Goal: Task Accomplishment & Management: Manage account settings

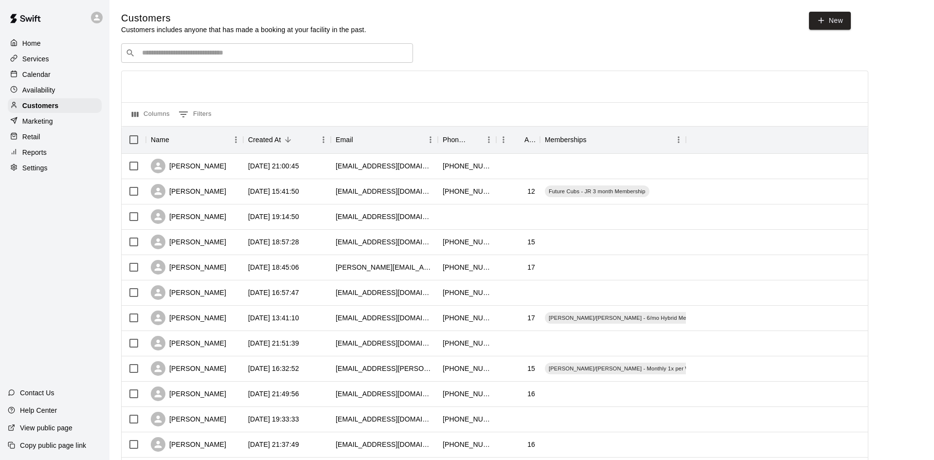
click at [34, 74] on p "Calendar" at bounding box center [36, 75] width 28 height 10
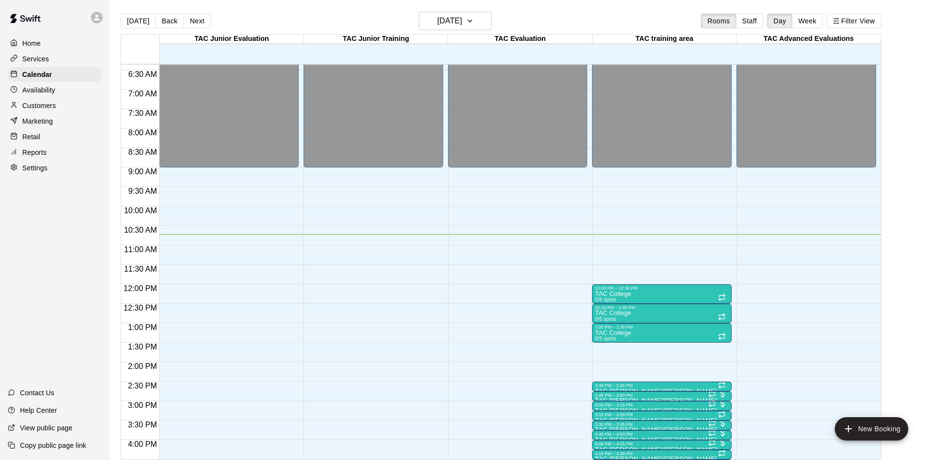
scroll to position [248, 0]
click at [801, 18] on button "Week" at bounding box center [807, 21] width 31 height 15
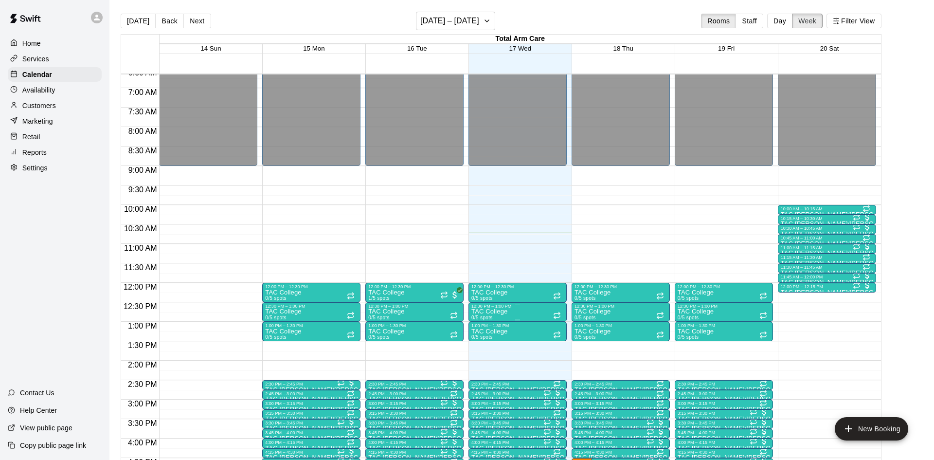
scroll to position [258, 0]
click at [196, 20] on button "Next" at bounding box center [196, 21] width 27 height 15
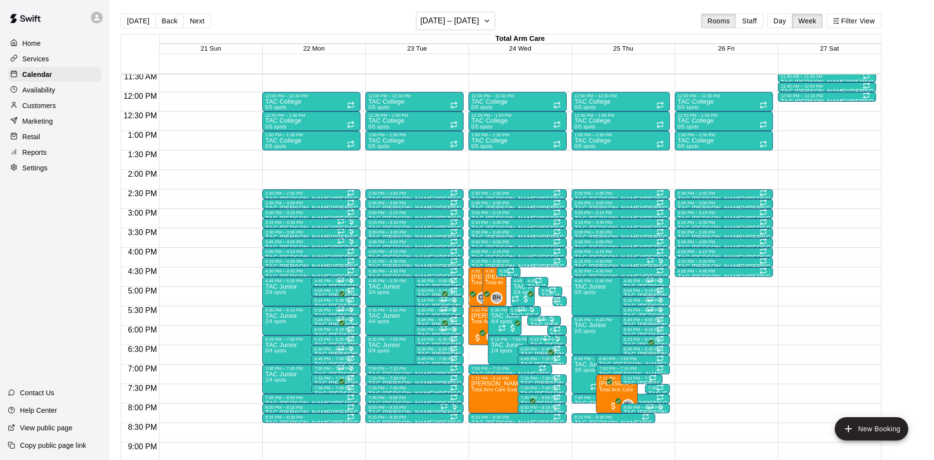
scroll to position [450, 0]
click at [608, 408] on img "edit" at bounding box center [608, 412] width 11 height 11
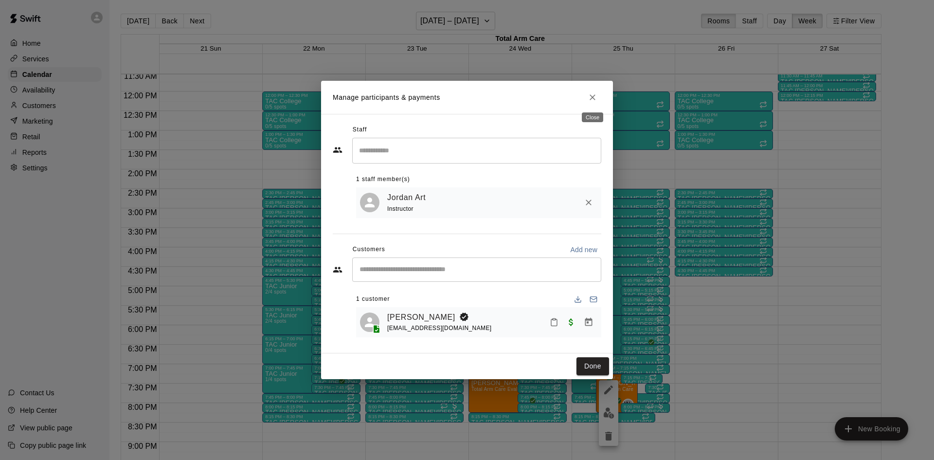
click at [591, 94] on icon "Close" at bounding box center [593, 97] width 10 height 10
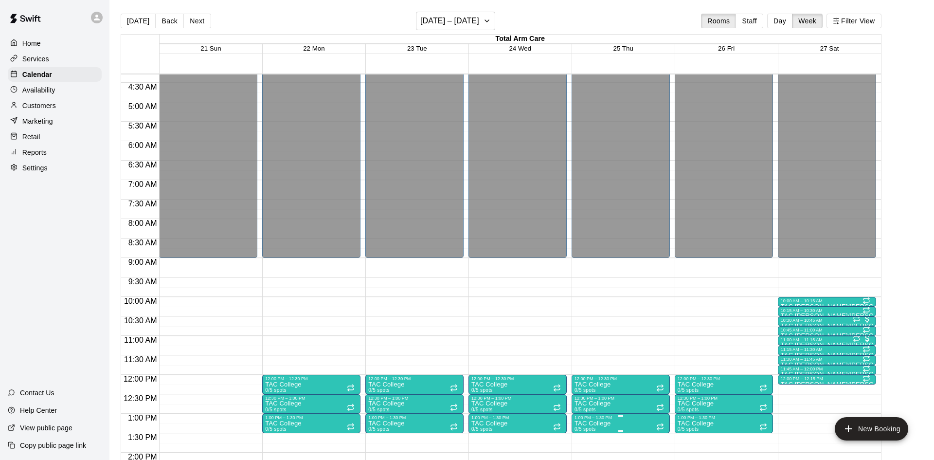
scroll to position [172, 0]
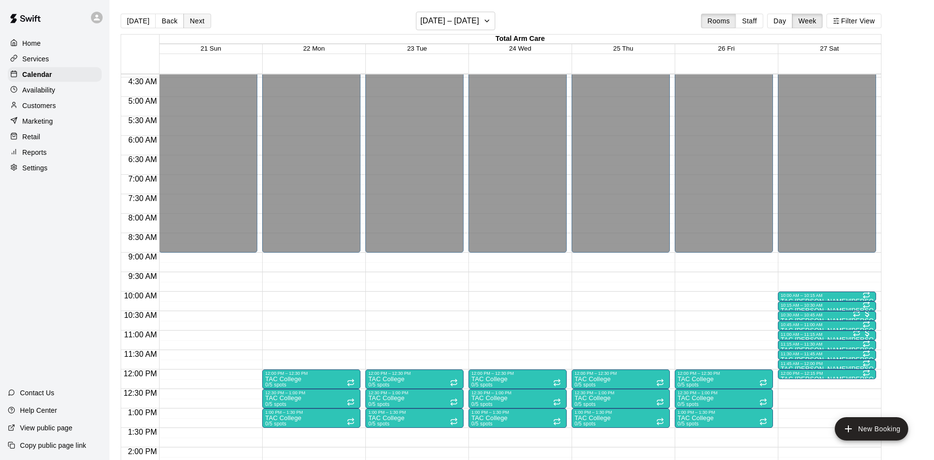
click at [192, 20] on button "Next" at bounding box center [196, 21] width 27 height 15
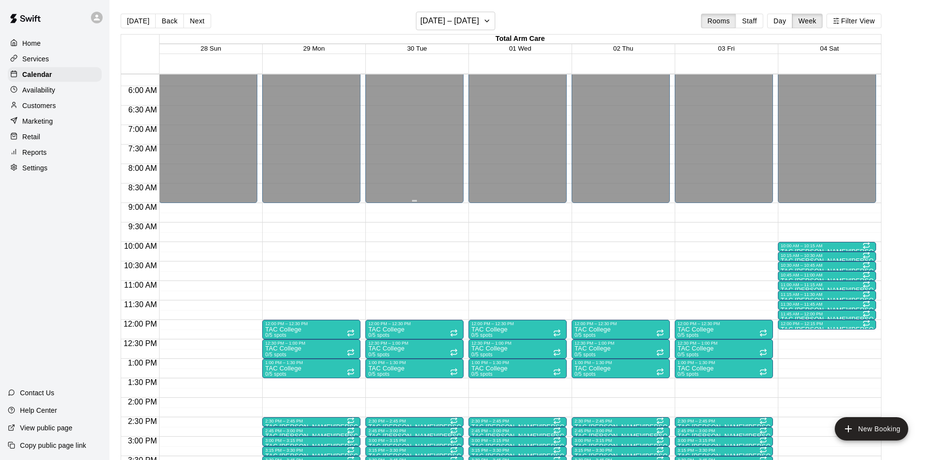
scroll to position [162, 0]
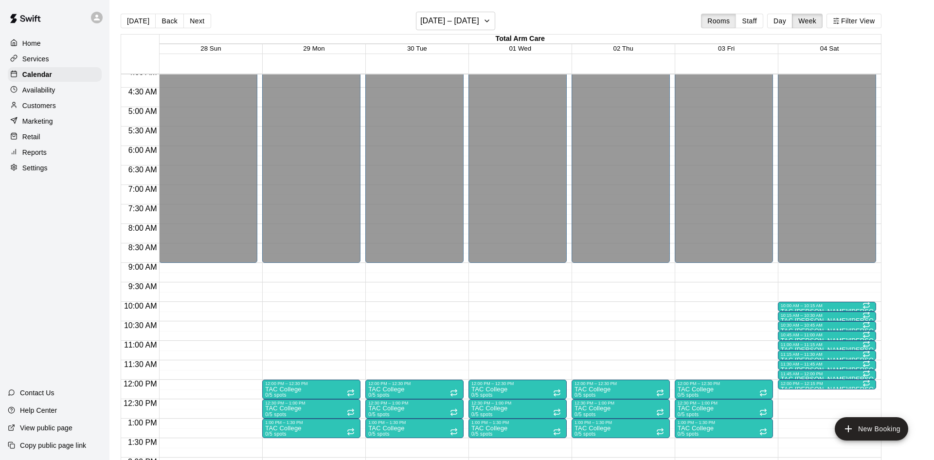
click at [150, 25] on button "[DATE]" at bounding box center [138, 21] width 35 height 15
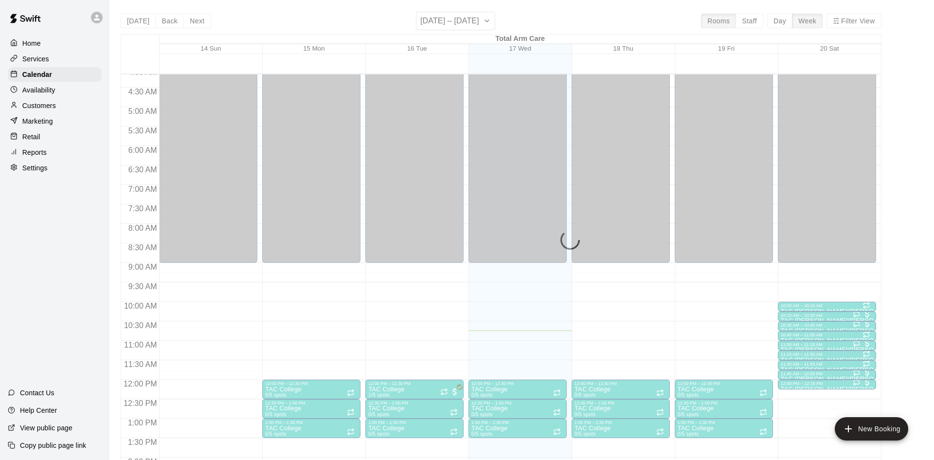
click at [28, 152] on p "Reports" at bounding box center [34, 152] width 24 height 10
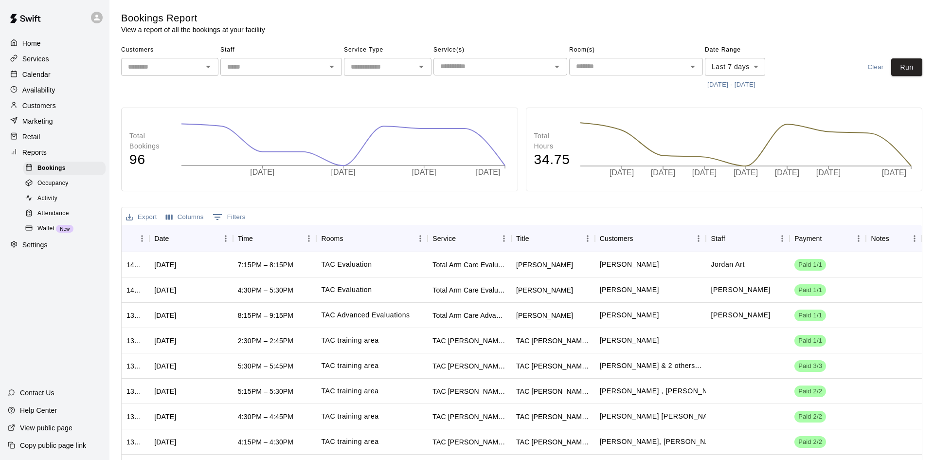
click at [61, 211] on span "Attendance" at bounding box center [53, 214] width 32 height 10
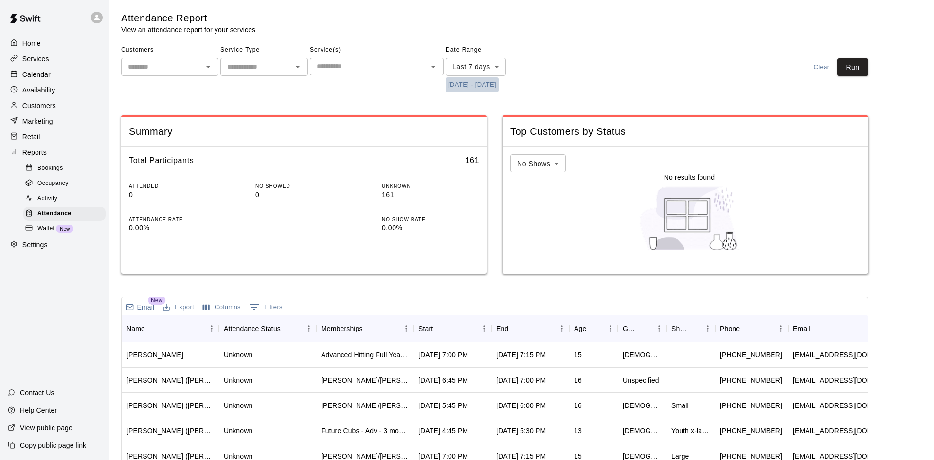
click at [454, 84] on button "[DATE] - [DATE]" at bounding box center [472, 84] width 53 height 15
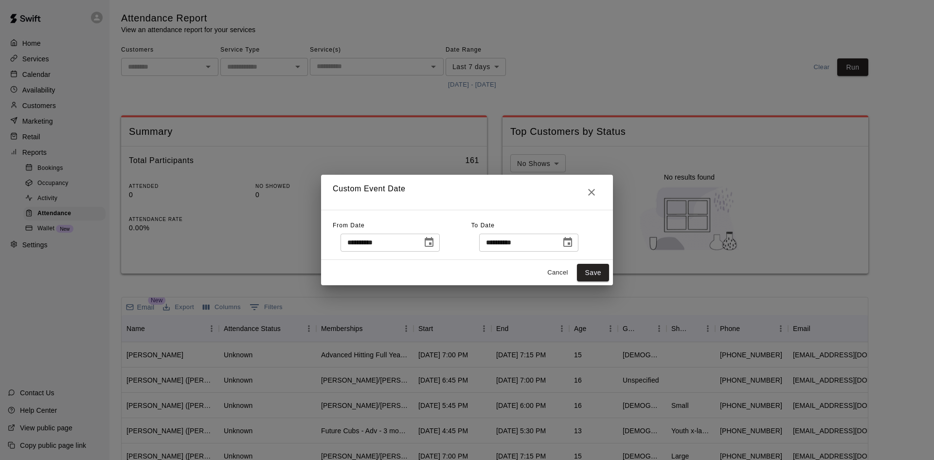
click at [434, 239] on icon "Choose date, selected date is Sep 10, 2025" at bounding box center [429, 242] width 9 height 10
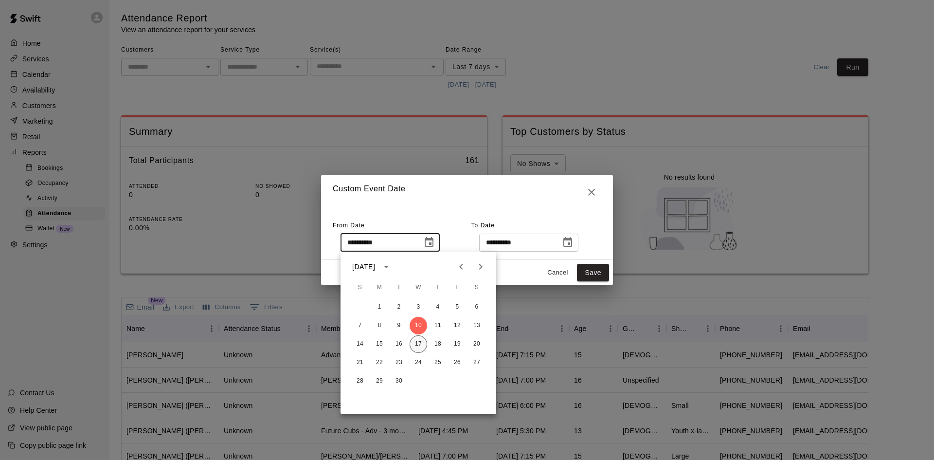
click at [420, 345] on button "17" at bounding box center [419, 344] width 18 height 18
type input "**********"
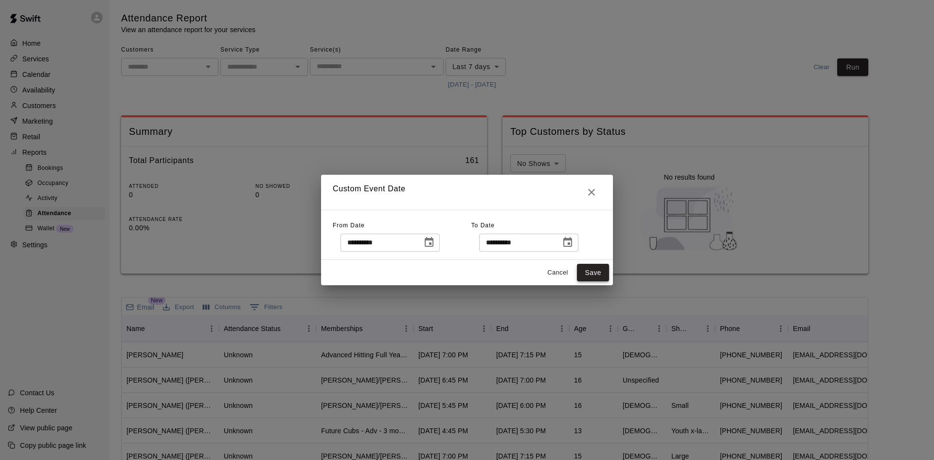
click at [598, 275] on button "Save" at bounding box center [593, 273] width 32 height 18
type input "******"
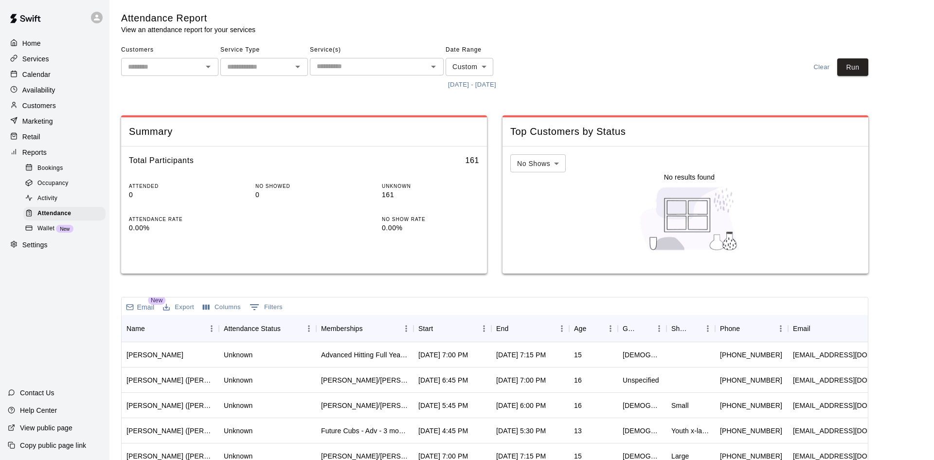
click at [399, 70] on input "text" at bounding box center [369, 66] width 112 height 12
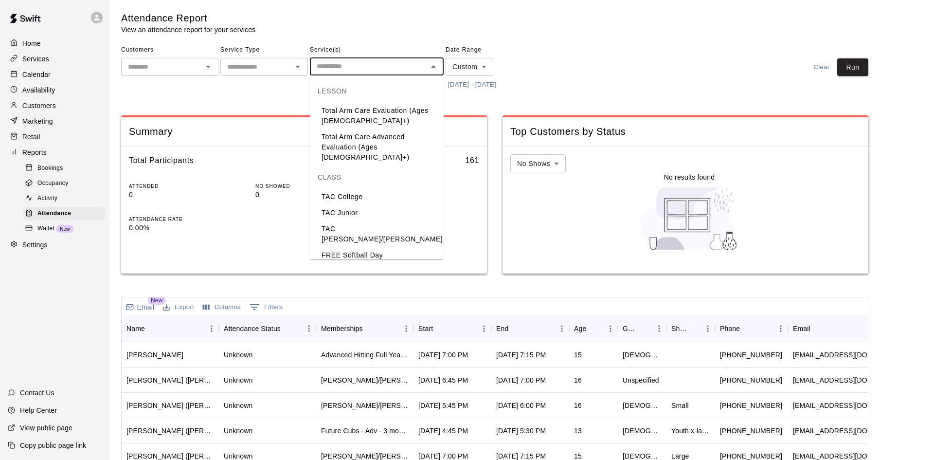
click at [353, 221] on li "TAC [PERSON_NAME]/[PERSON_NAME]" at bounding box center [377, 234] width 134 height 26
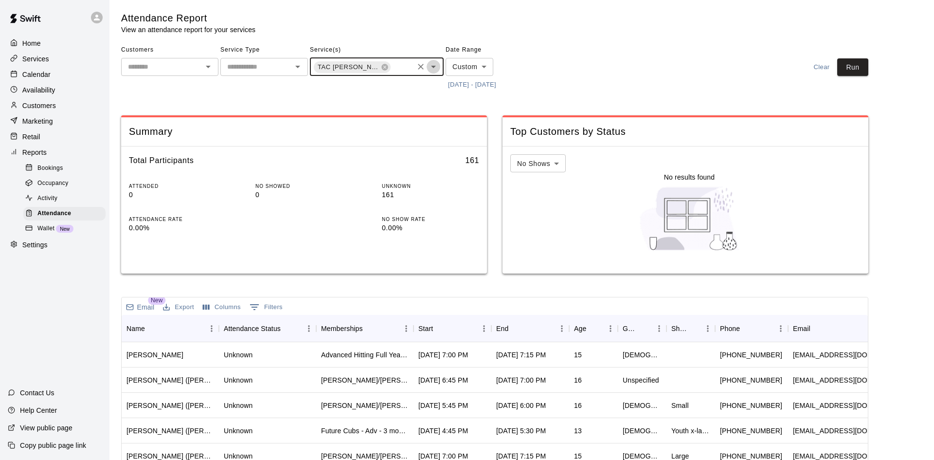
click at [435, 66] on icon "Open" at bounding box center [433, 67] width 5 height 2
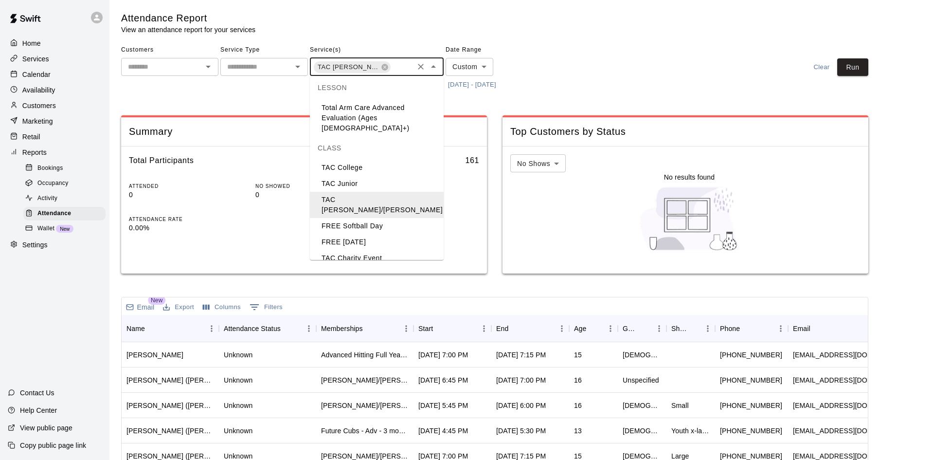
scroll to position [36, 0]
click at [359, 260] on li "TAC [PERSON_NAME]/[PERSON_NAME]" at bounding box center [377, 273] width 134 height 26
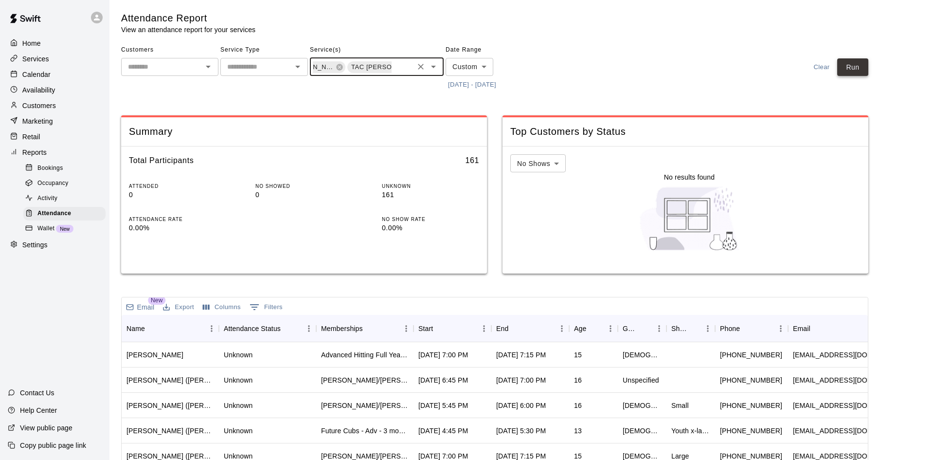
click at [857, 70] on button "Run" at bounding box center [852, 67] width 31 height 18
click at [458, 323] on div "Start" at bounding box center [447, 328] width 58 height 27
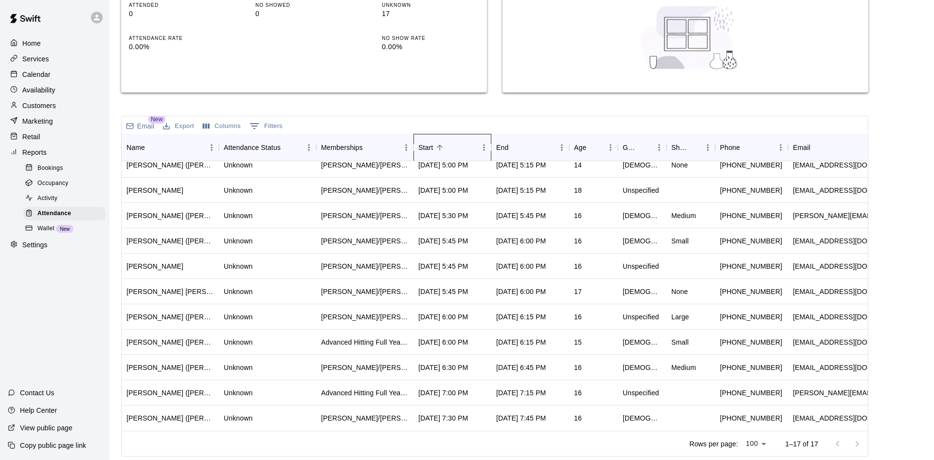
scroll to position [161, 1]
click at [50, 114] on div "Marketing" at bounding box center [55, 121] width 94 height 15
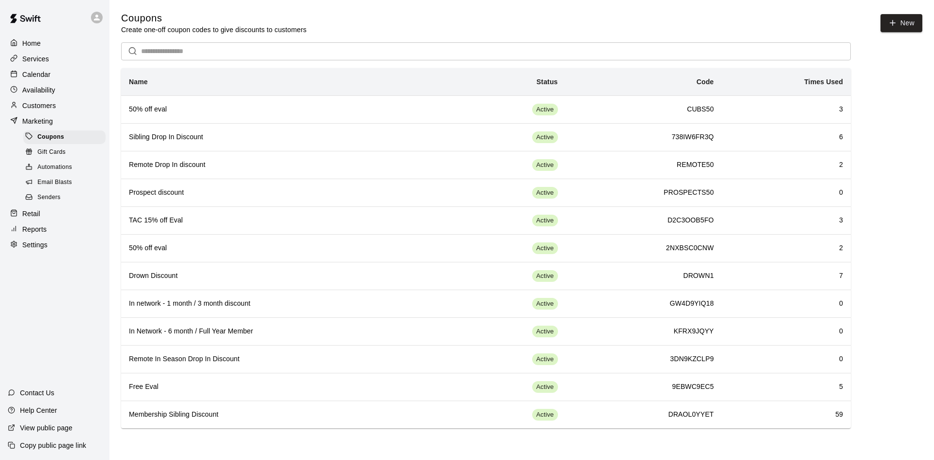
click at [47, 104] on p "Customers" at bounding box center [39, 106] width 34 height 10
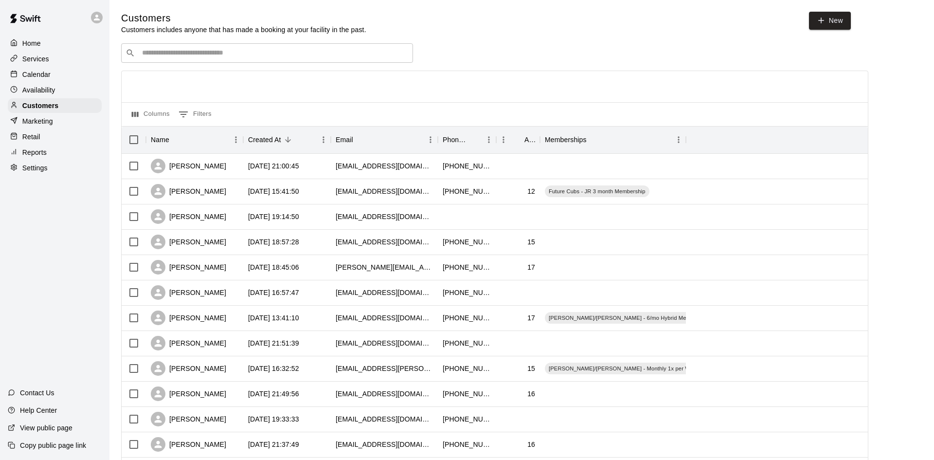
click at [232, 59] on div "​ ​" at bounding box center [267, 52] width 292 height 19
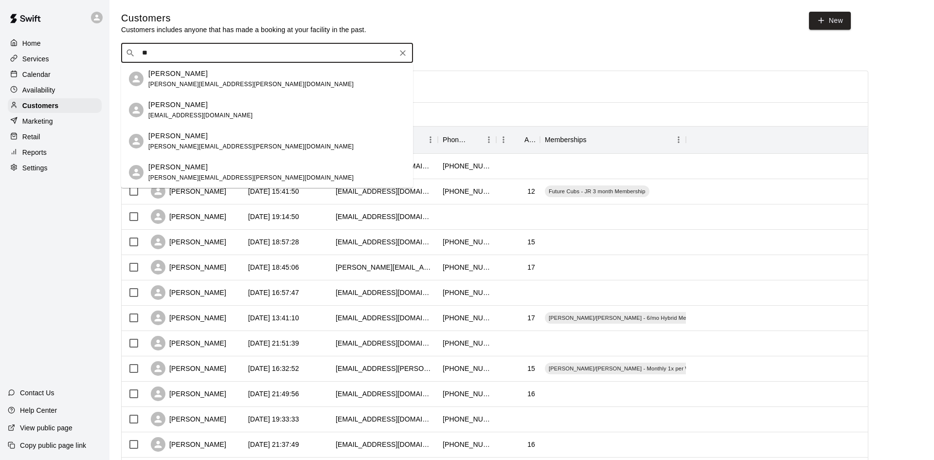
type input "*"
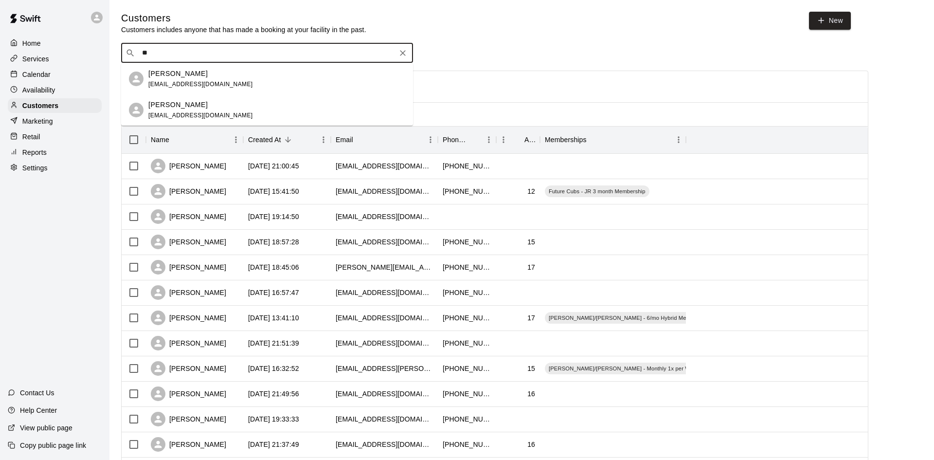
type input "*"
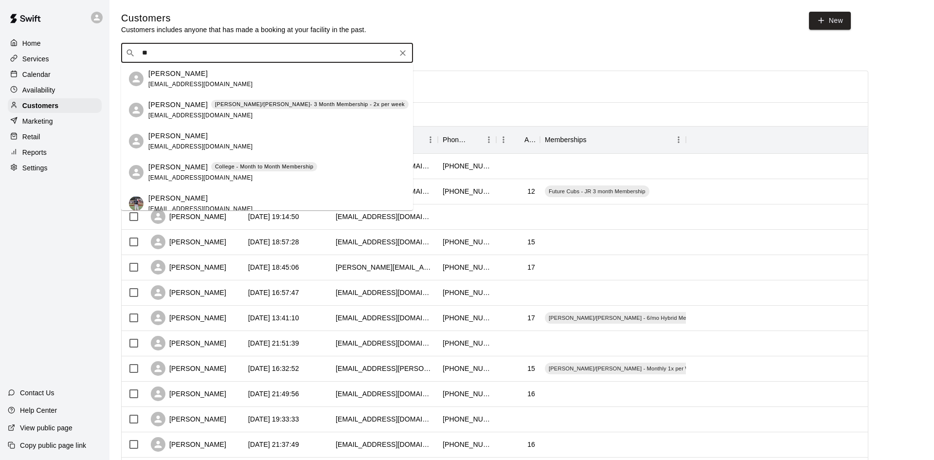
type input "*"
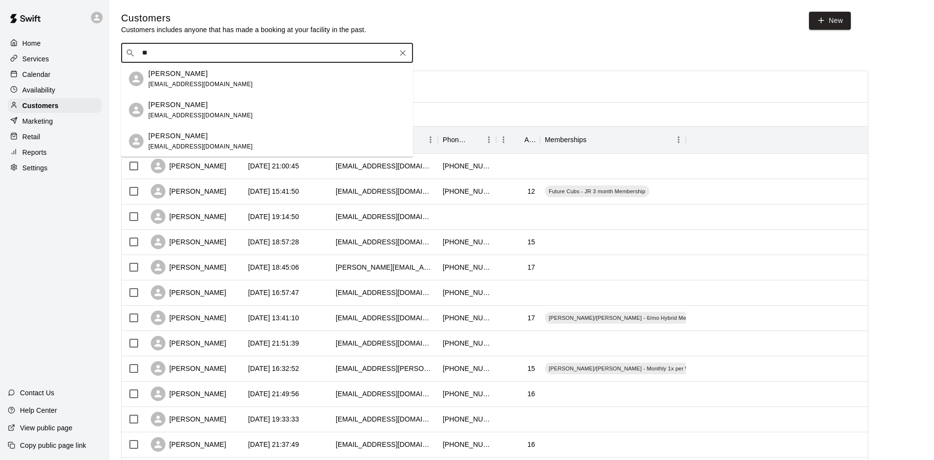
type input "*"
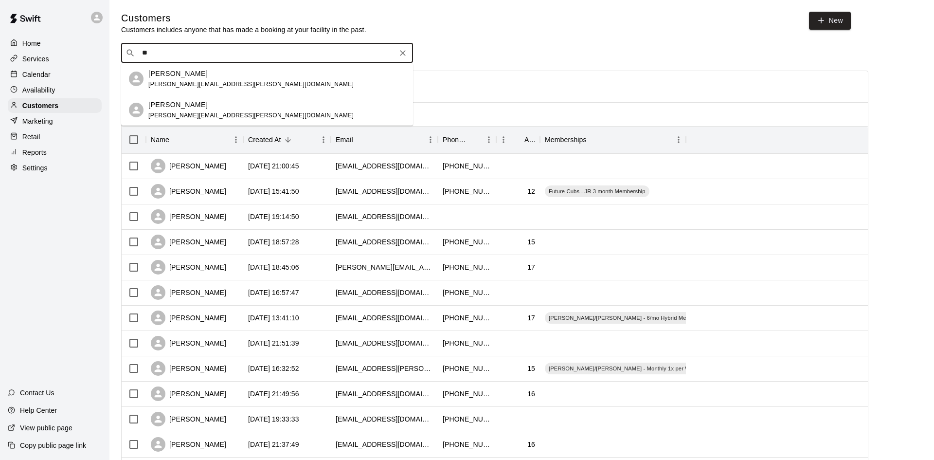
type input "*"
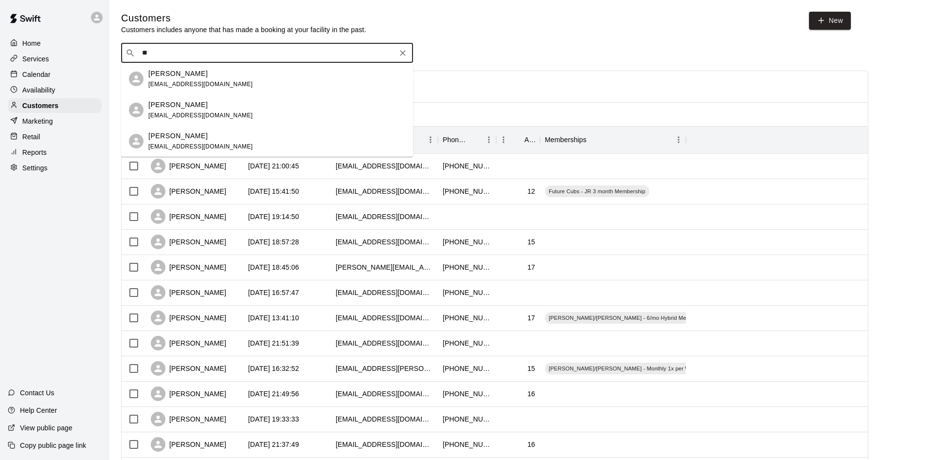
type input "*"
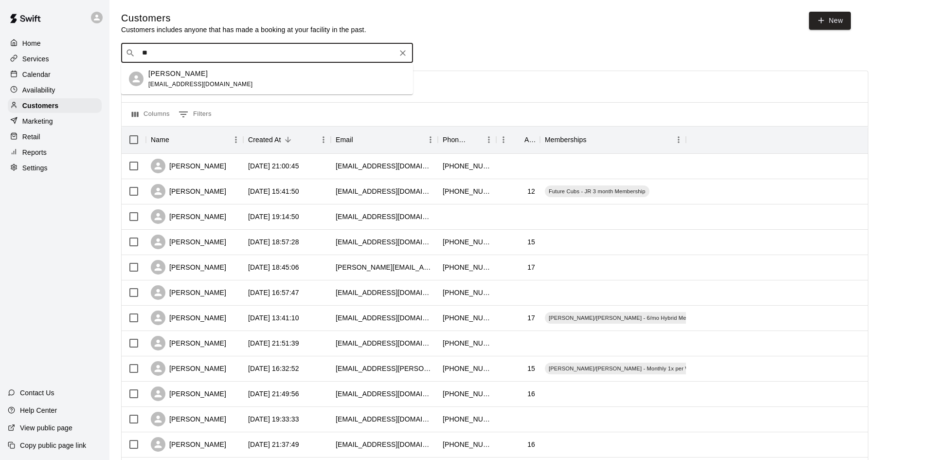
type input "*"
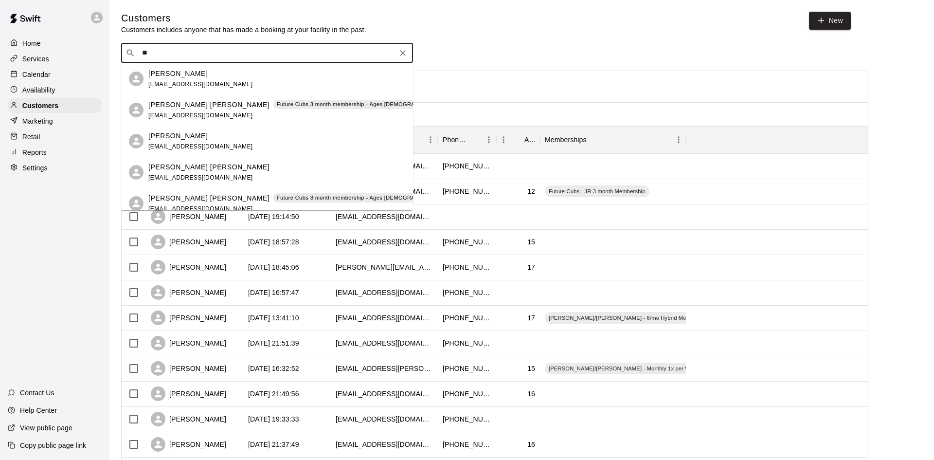
type input "*"
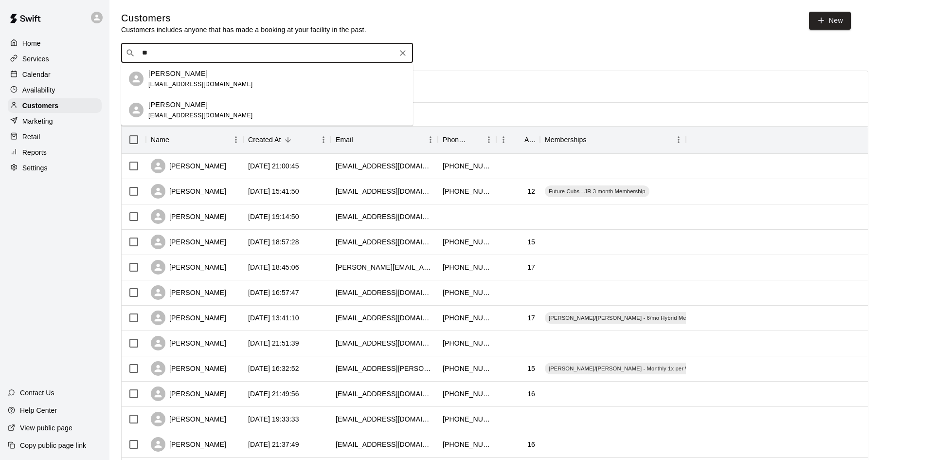
type input "*"
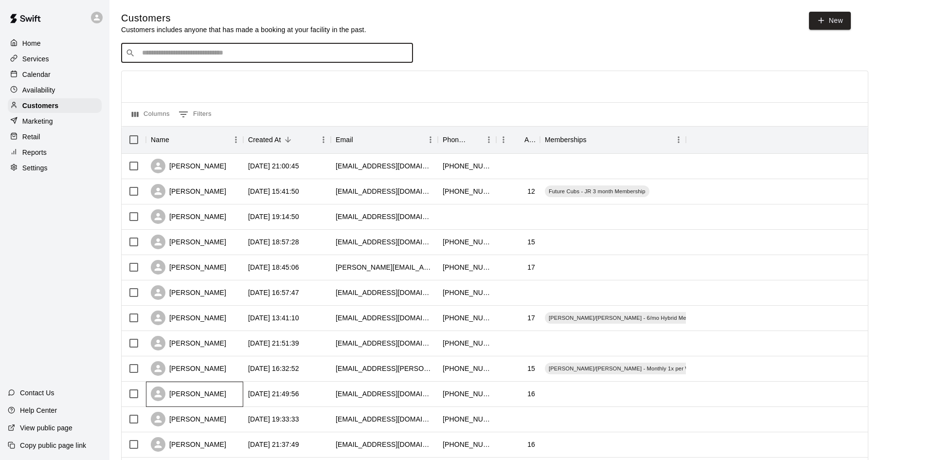
click at [206, 395] on div "[PERSON_NAME]" at bounding box center [188, 393] width 75 height 15
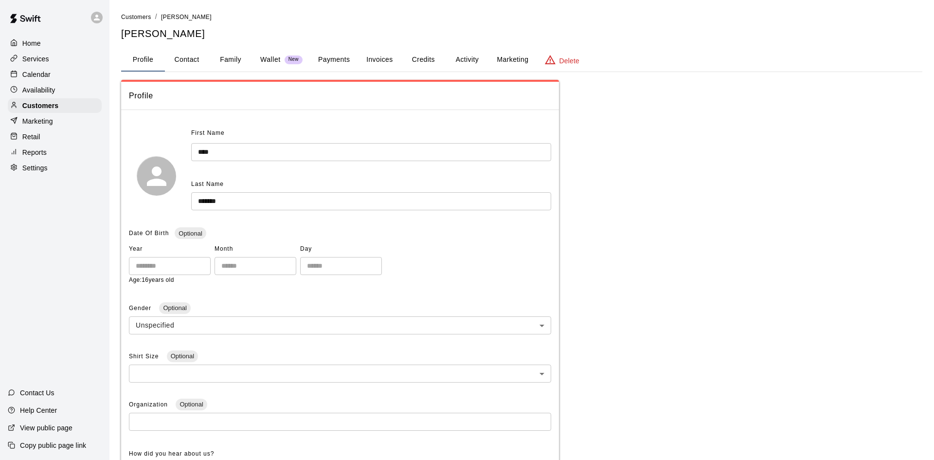
click at [185, 60] on button "Contact" at bounding box center [187, 59] width 44 height 23
select select "**"
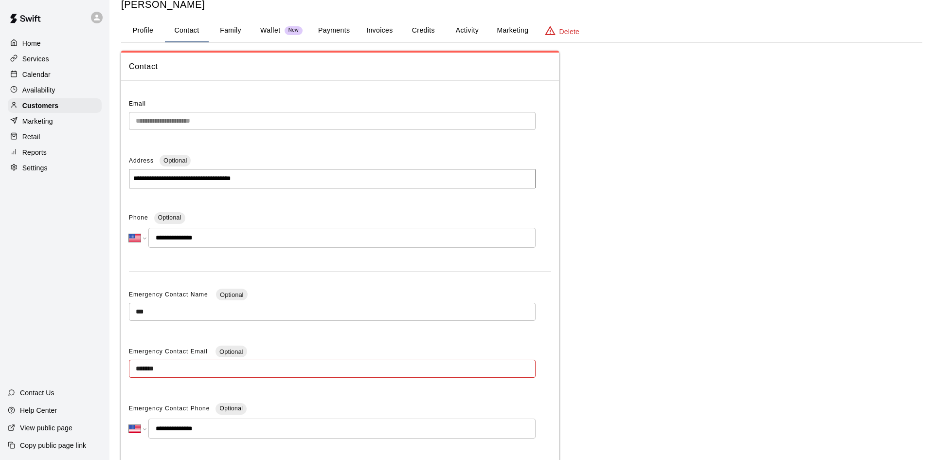
scroll to position [30, 0]
click at [468, 31] on button "Activity" at bounding box center [467, 29] width 44 height 23
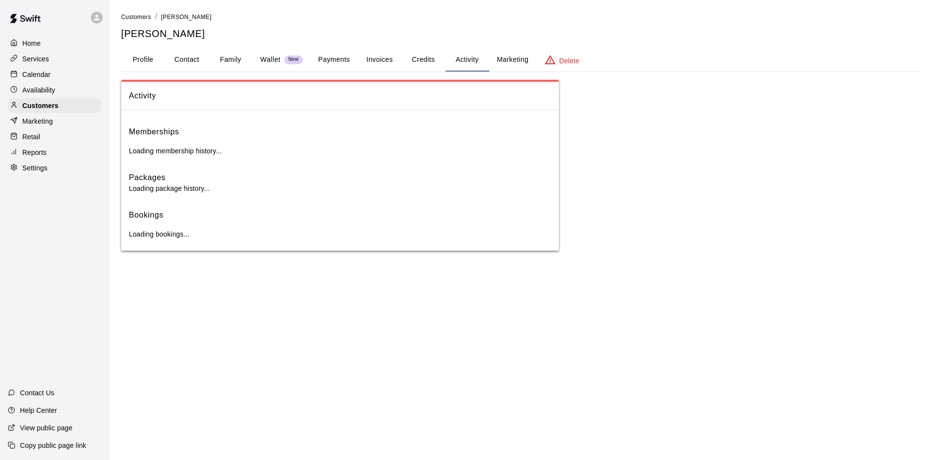
scroll to position [0, 0]
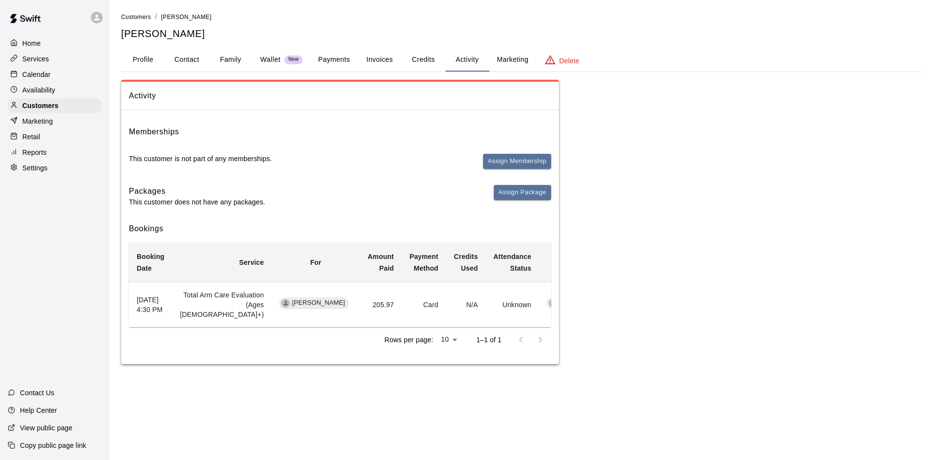
click at [143, 61] on button "Profile" at bounding box center [143, 59] width 44 height 23
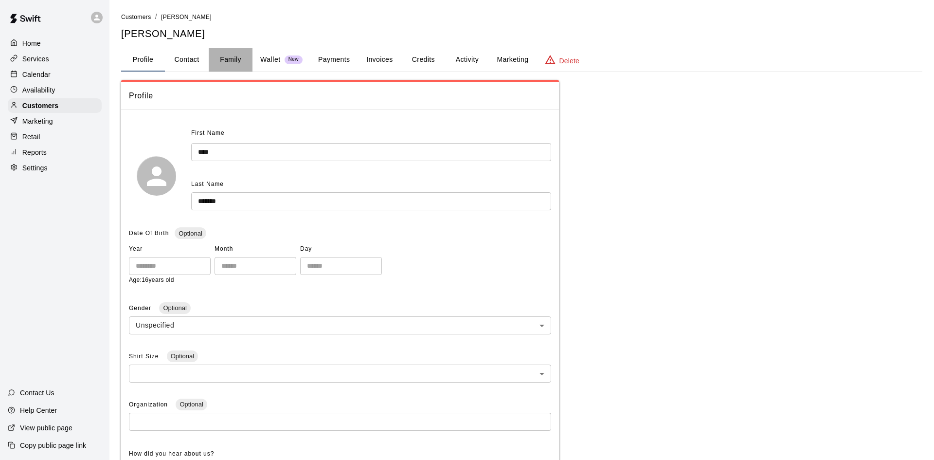
click at [233, 59] on button "Family" at bounding box center [231, 59] width 44 height 23
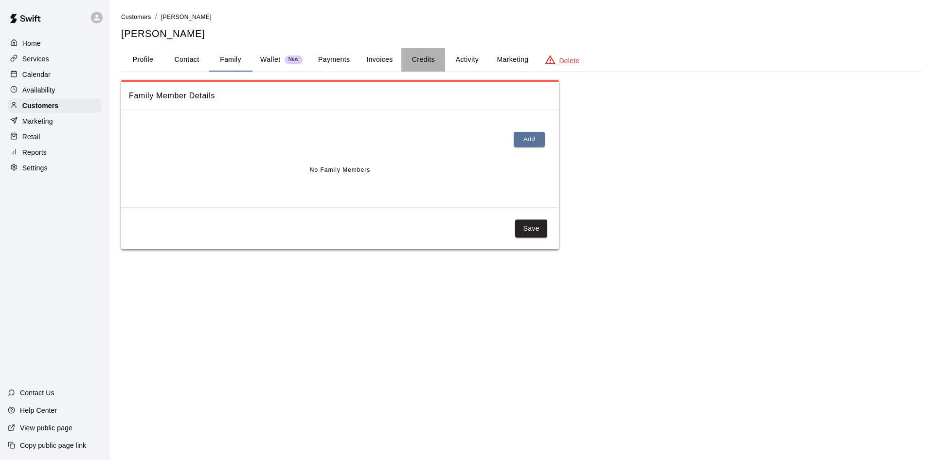
click at [419, 62] on button "Credits" at bounding box center [423, 59] width 44 height 23
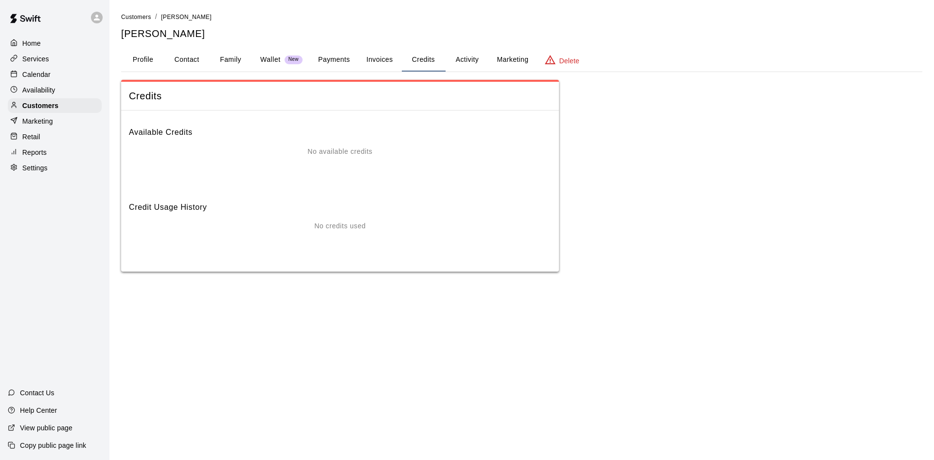
click at [456, 61] on button "Activity" at bounding box center [467, 59] width 44 height 23
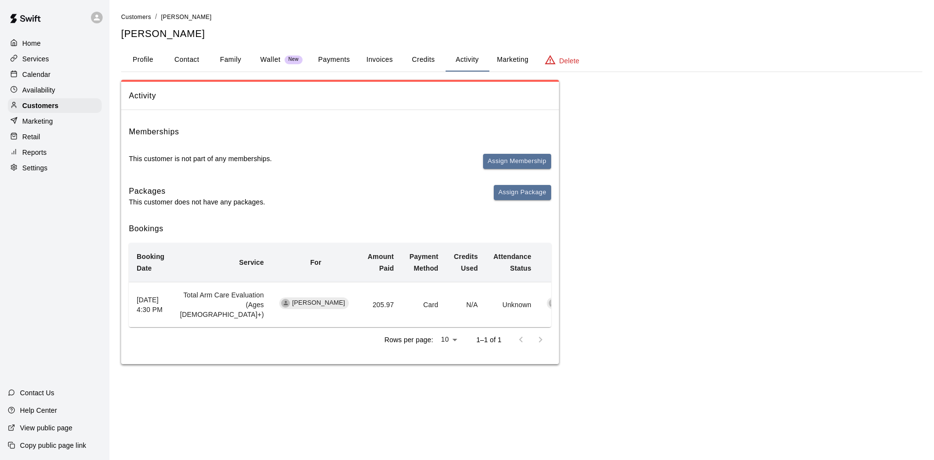
click at [510, 64] on button "Marketing" at bounding box center [512, 59] width 47 height 23
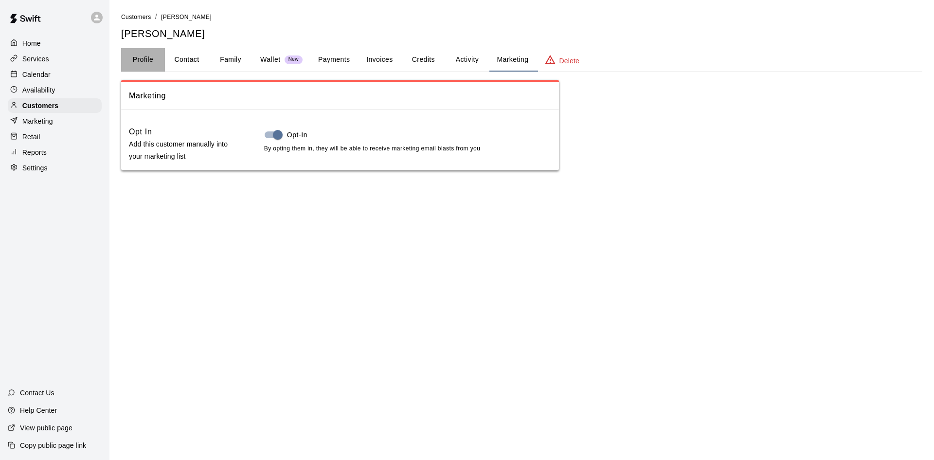
click at [141, 59] on button "Profile" at bounding box center [143, 59] width 44 height 23
